Goal: Task Accomplishment & Management: Manage account settings

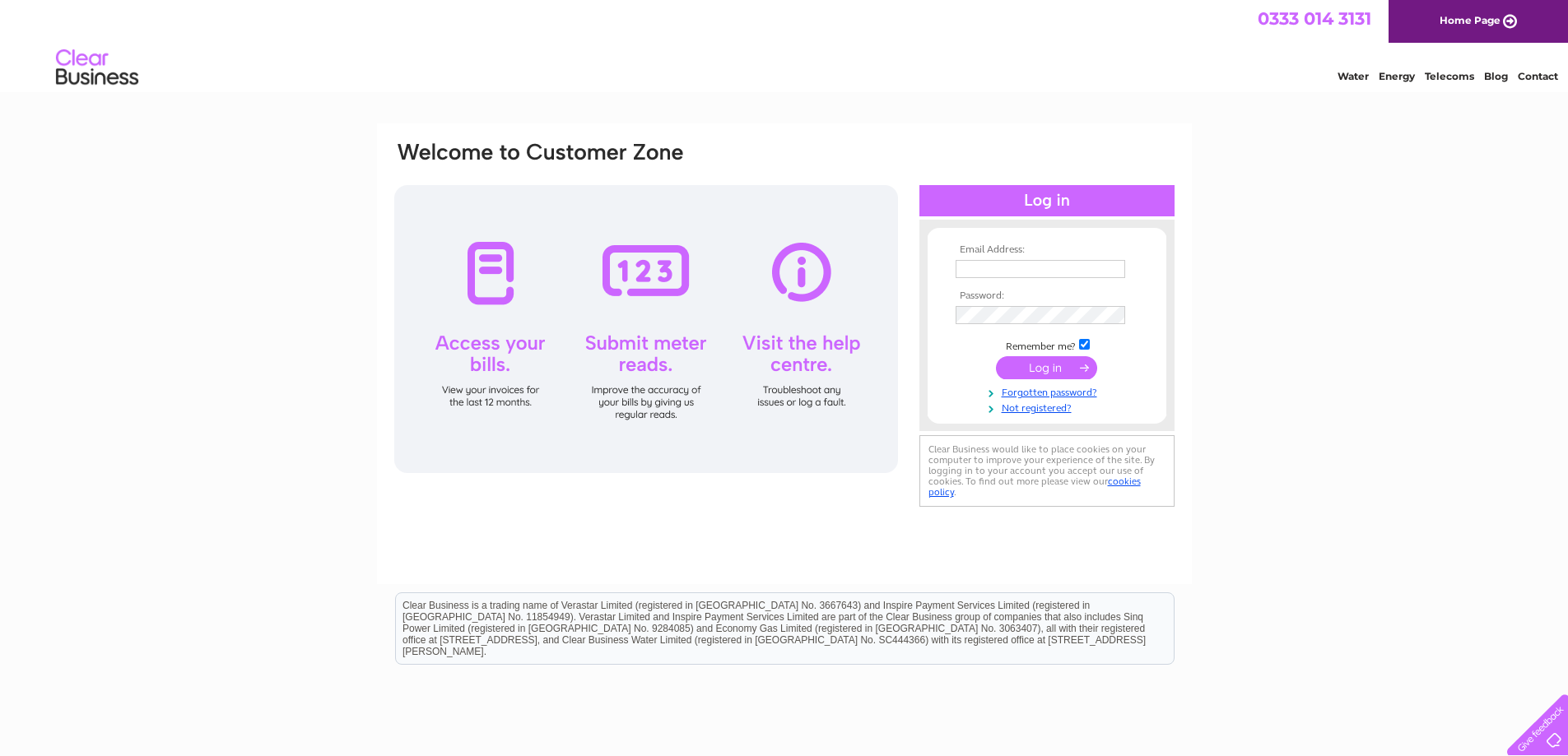
type input "andy.argyle@elygra.co.uk"
click at [1013, 364] on input "submit" at bounding box center [1046, 368] width 101 height 23
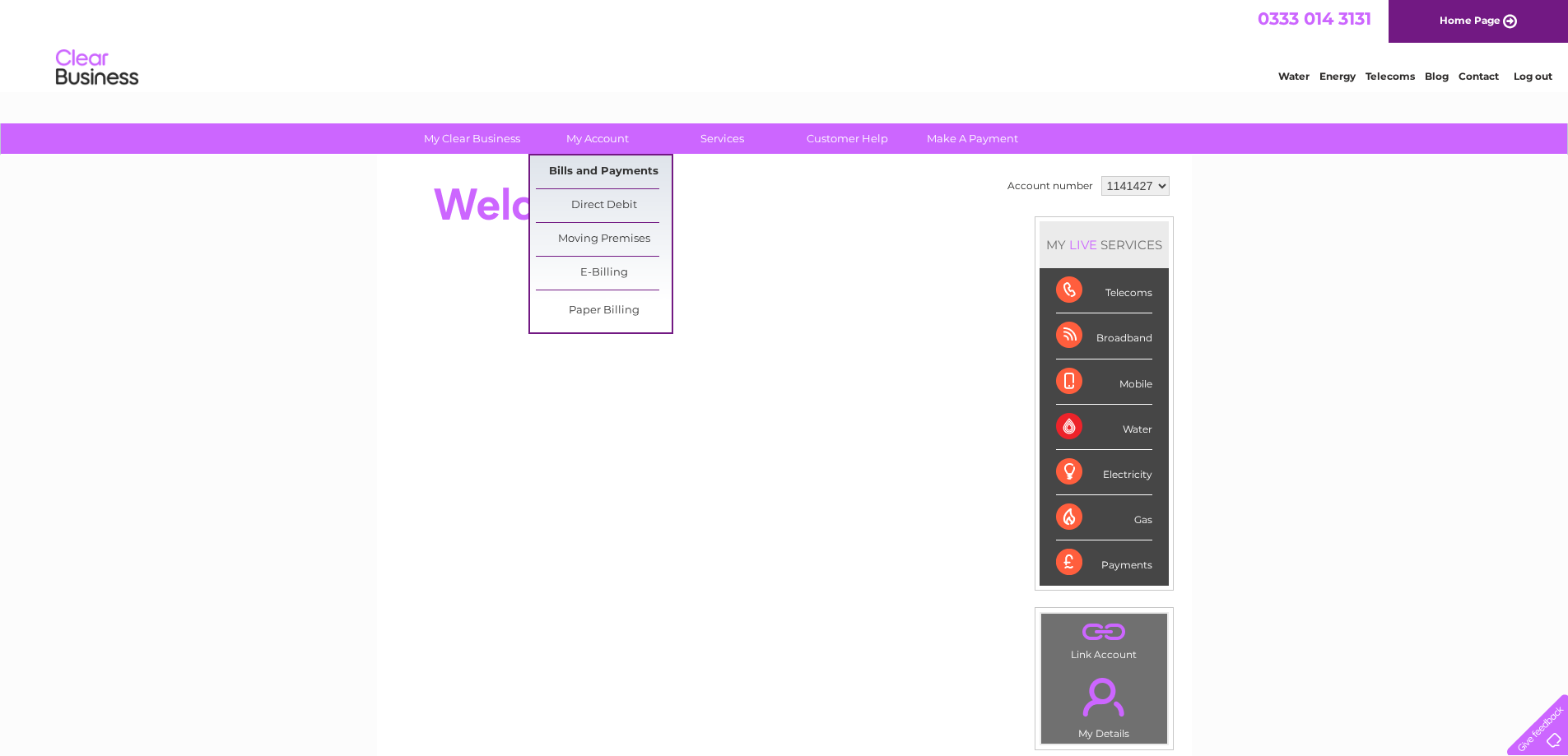
click at [577, 171] on link "Bills and Payments" at bounding box center [603, 171] width 136 height 32
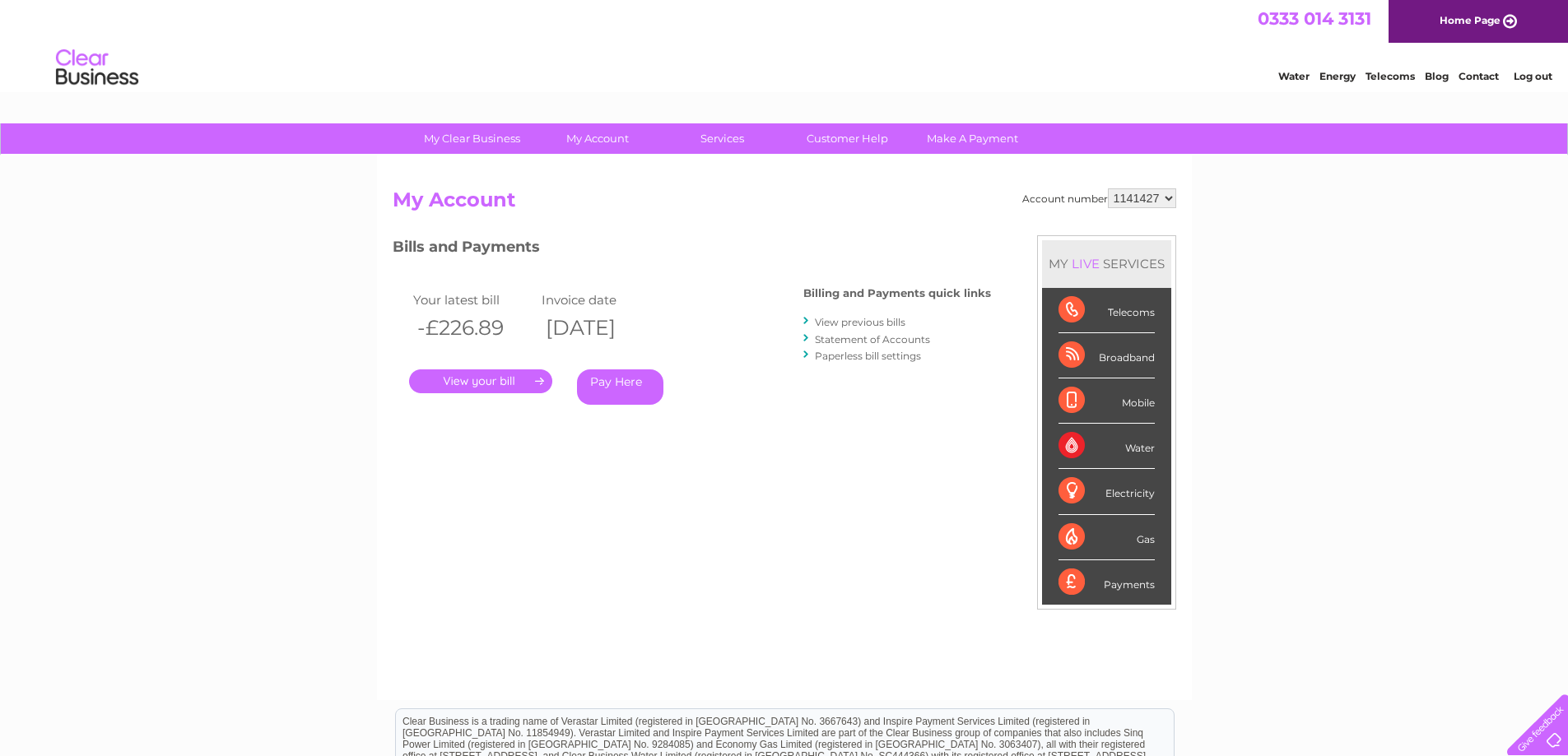
click at [1160, 187] on div "Account number 1141427 1141428 1141442 1141447 My Account MY LIVE SERVICES Tele…" at bounding box center [784, 428] width 815 height 544
click at [1159, 204] on select "1141427 1141428 1141442 1141447" at bounding box center [1142, 198] width 69 height 19
select select "1141442"
click at [1109, 189] on select "1141427 1141428 1141442 1141447" at bounding box center [1142, 198] width 69 height 19
click at [494, 378] on link "." at bounding box center [481, 381] width 143 height 24
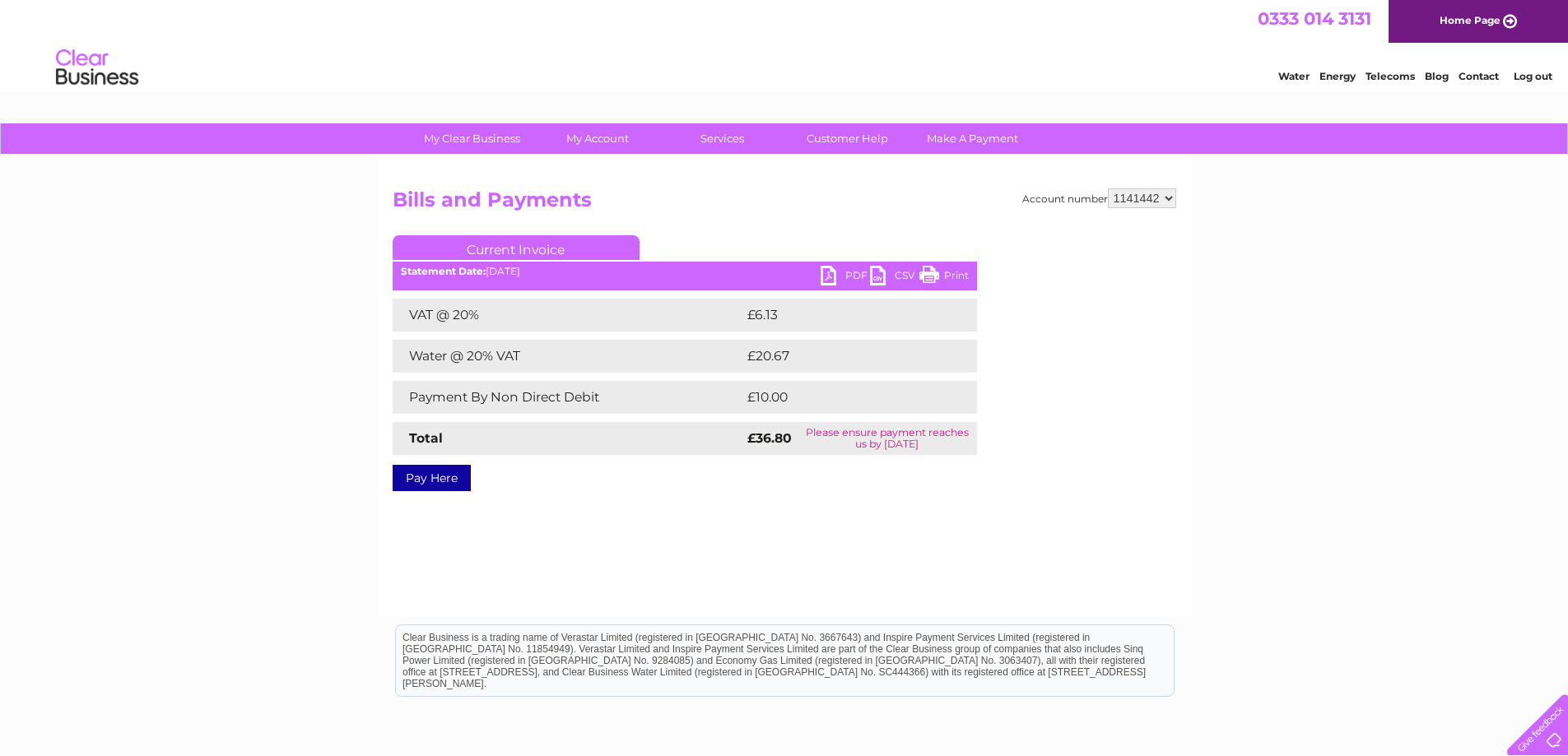
click at [844, 275] on link "PDF" at bounding box center [845, 277] width 49 height 24
